Goal: Use online tool/utility: Utilize a website feature to perform a specific function

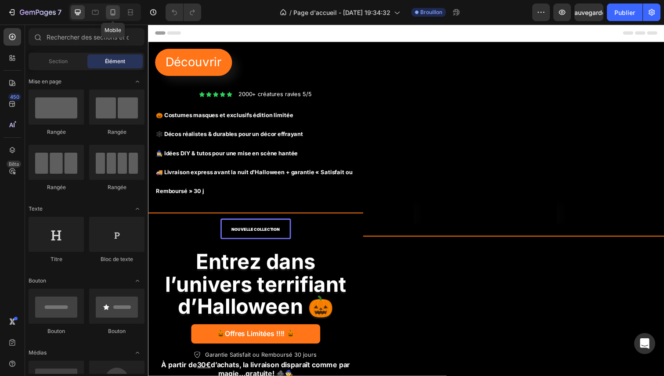
click at [119, 10] on div at bounding box center [113, 12] width 14 height 14
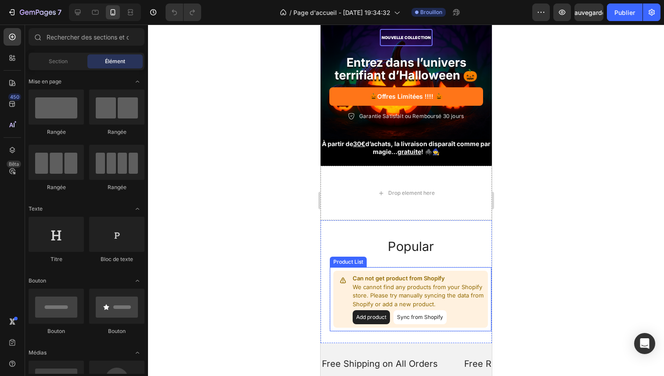
scroll to position [474, 0]
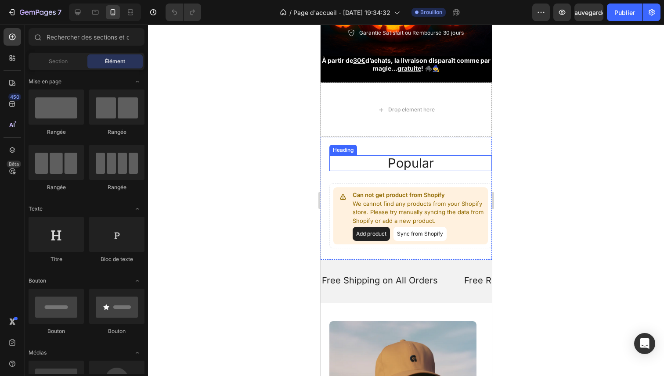
click at [384, 171] on h2 "popular" at bounding box center [410, 163] width 162 height 16
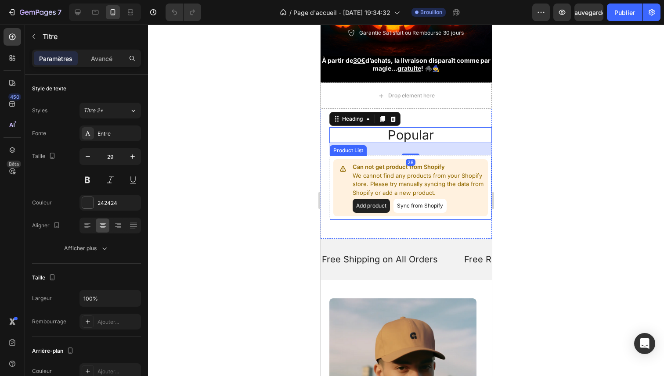
click at [552, 160] on div at bounding box center [406, 201] width 516 height 352
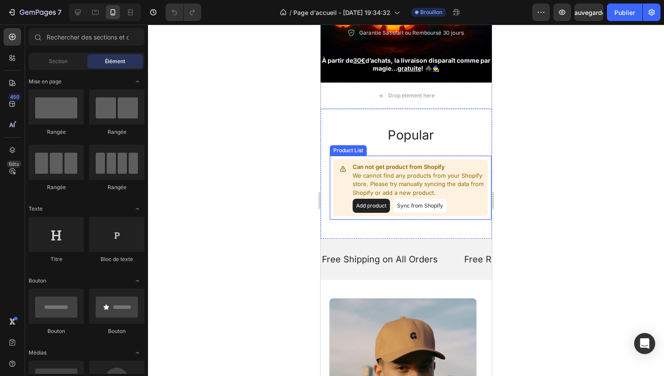
click at [550, 163] on div at bounding box center [406, 201] width 516 height 352
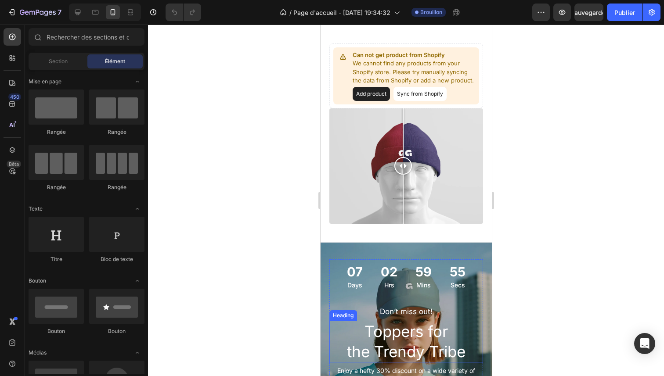
scroll to position [1042, 0]
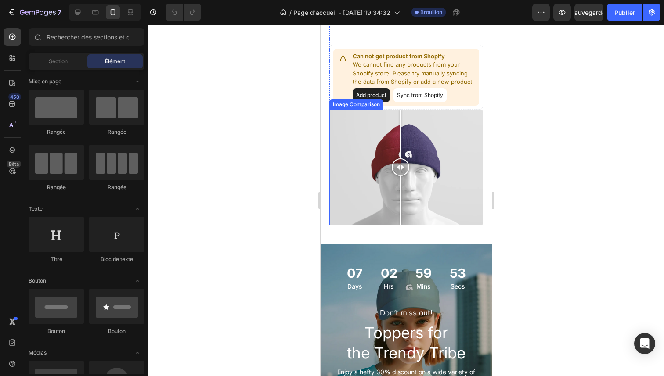
drag, startPoint x: 406, startPoint y: 178, endPoint x: 429, endPoint y: 180, distance: 23.3
click at [409, 176] on div at bounding box center [400, 168] width 18 height 18
drag, startPoint x: 427, startPoint y: 179, endPoint x: 401, endPoint y: 175, distance: 26.2
click at [401, 175] on div at bounding box center [402, 168] width 18 height 18
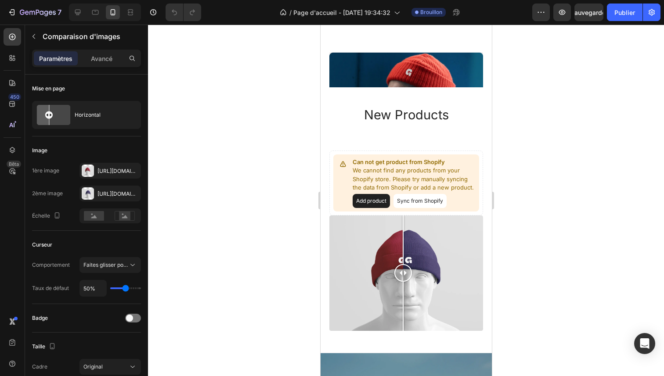
scroll to position [972, 0]
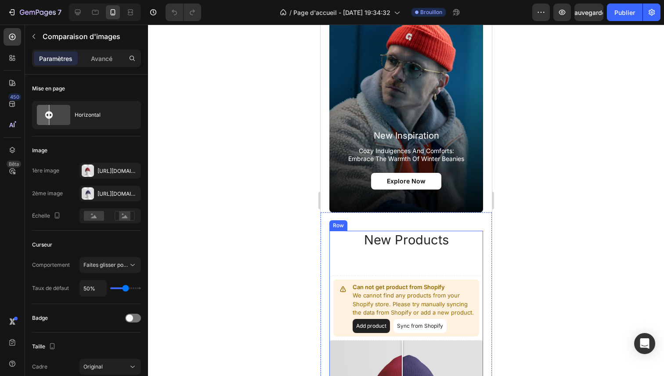
drag, startPoint x: 406, startPoint y: 241, endPoint x: 401, endPoint y: 243, distance: 4.7
click at [401, 243] on div "new products Heading Can not get product from Shopify We cannot find any produc…" at bounding box center [406, 343] width 154 height 225
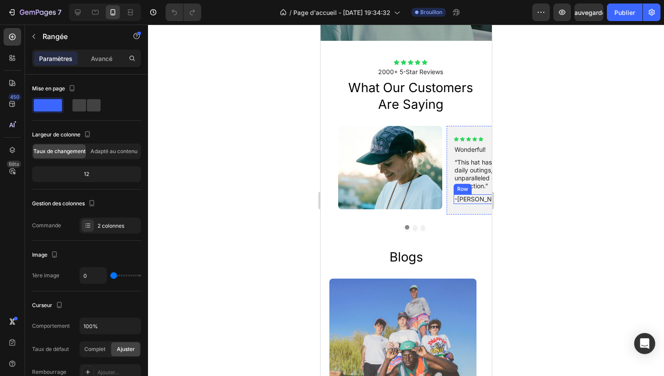
scroll to position [1741, 0]
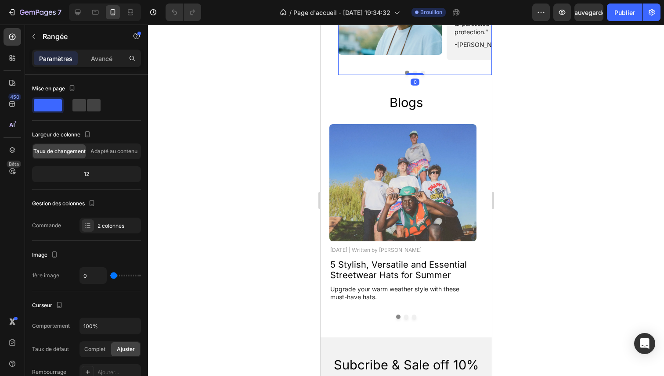
click at [406, 74] on div "Image Icon Icon Icon Icon Icon Icon List Wonderful! Text Block “This hat has tr…" at bounding box center [415, 23] width 154 height 104
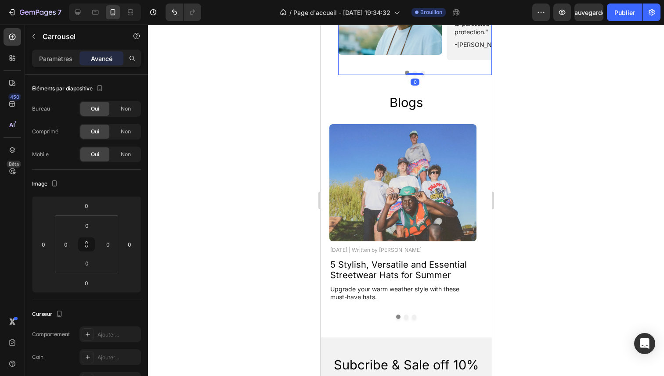
click at [243, 146] on div at bounding box center [406, 201] width 516 height 352
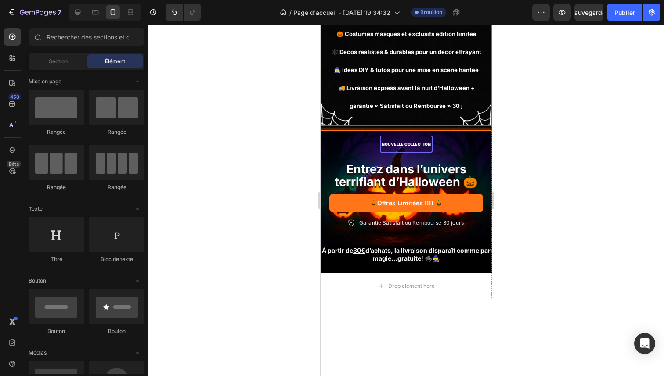
scroll to position [0, 0]
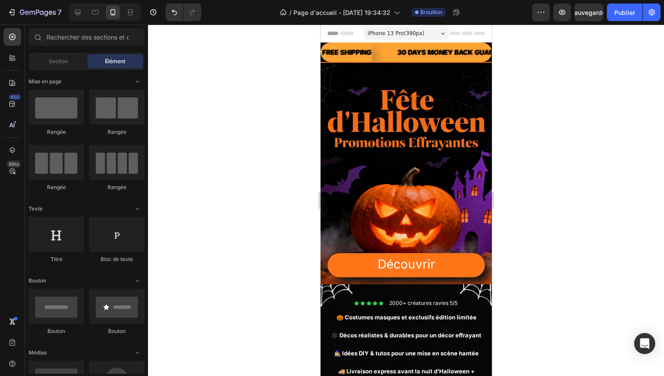
click at [267, 198] on div at bounding box center [406, 201] width 516 height 352
click at [408, 35] on span "iPhone 13 Pro ( 390 px)" at bounding box center [395, 33] width 57 height 9
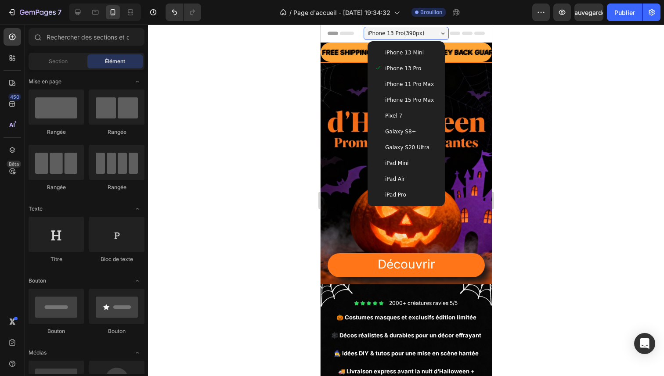
click at [408, 88] on span "iPhone 11 Pro Max" at bounding box center [409, 84] width 49 height 9
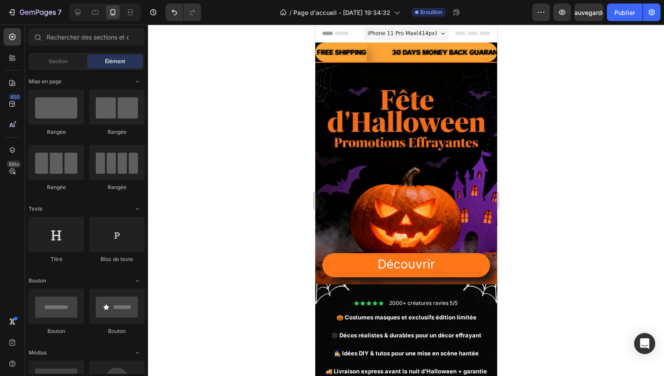
click at [404, 36] on span "iPhone 11 Pro Max ( 414 px)" at bounding box center [401, 33] width 69 height 9
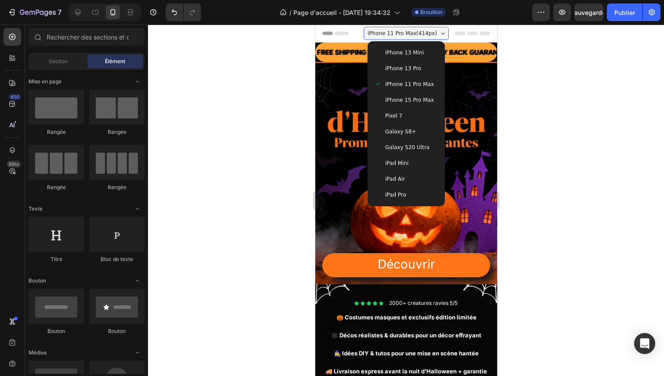
click at [404, 55] on span "iPhone 13 Mini" at bounding box center [404, 52] width 39 height 9
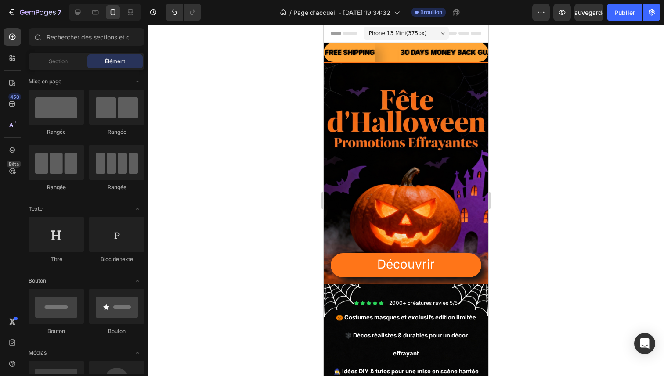
click at [407, 28] on div "iPhone 13 Mini ( 375 px)" at bounding box center [406, 33] width 85 height 13
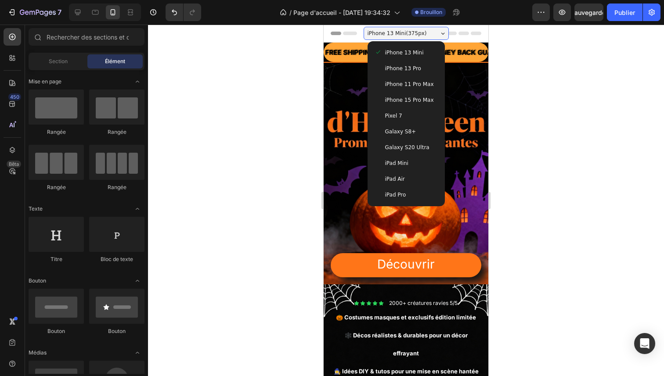
click at [407, 65] on span "iPhone 13 Pro" at bounding box center [403, 68] width 36 height 9
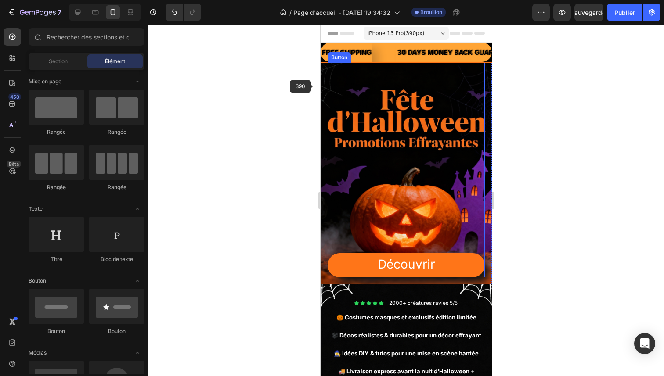
click at [275, 93] on div at bounding box center [406, 201] width 516 height 352
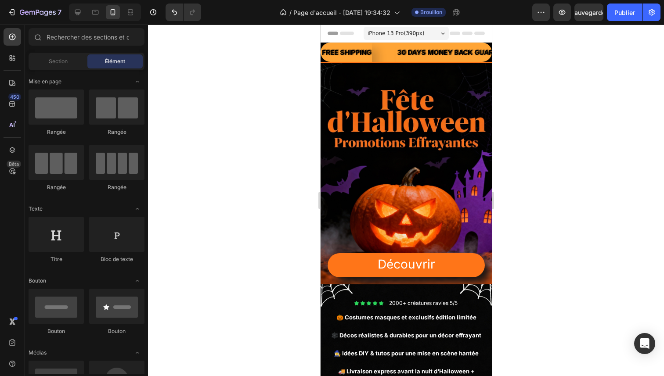
click at [290, 189] on div at bounding box center [406, 201] width 516 height 352
